Goal: Task Accomplishment & Management: Complete application form

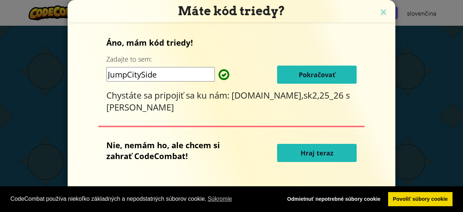
click at [337, 68] on button "Pokračovať" at bounding box center [317, 74] width 80 height 18
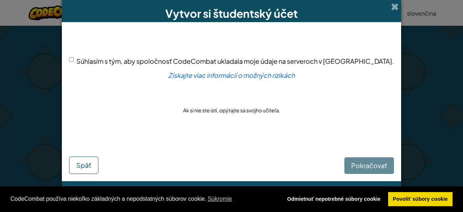
click at [342, 163] on div "Pokračovať Späť" at bounding box center [231, 157] width 325 height 33
click at [74, 60] on input "Súhlasím s tým, aby spoločnosť CodeCombat ukladala moje údaje na serveroch v [G…" at bounding box center [71, 59] width 5 height 5
checkbox input "true"
click at [371, 164] on font "Pokračovať" at bounding box center [369, 165] width 36 height 8
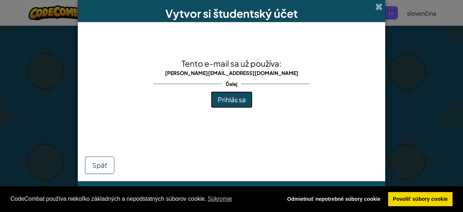
click at [238, 96] on font "Prihlás sa" at bounding box center [232, 99] width 28 height 8
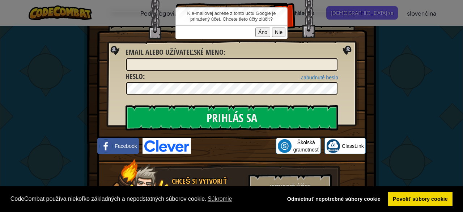
click at [265, 31] on font "Áno" at bounding box center [262, 32] width 9 height 6
